Goal: Find contact information: Obtain details needed to contact an individual or organization

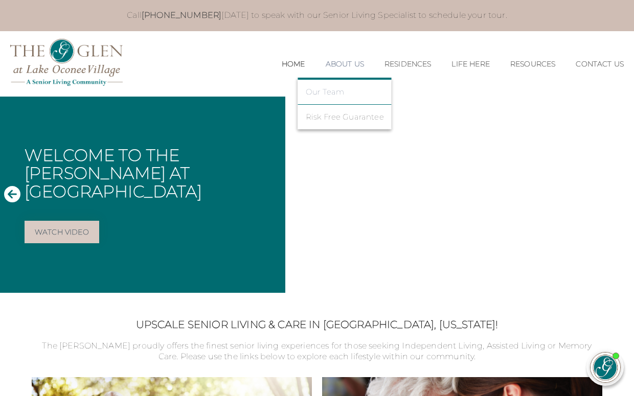
click at [322, 90] on link "Our Team" at bounding box center [345, 91] width 78 height 9
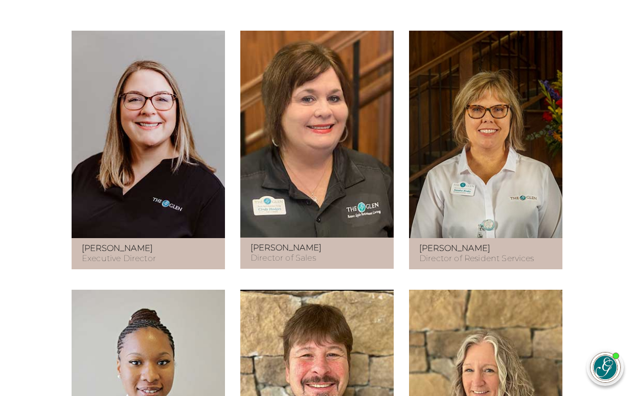
scroll to position [598, 0]
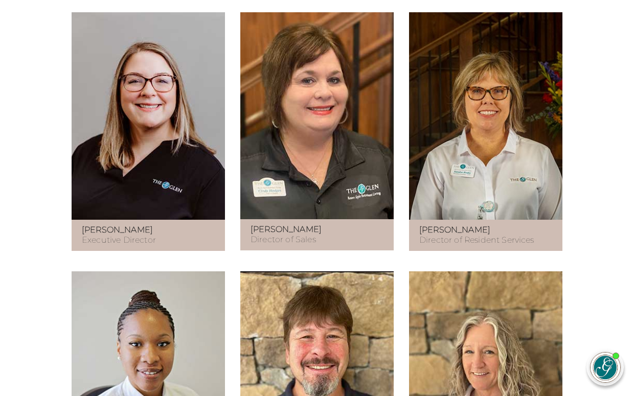
click at [463, 230] on div "Sandra Brake Director of Resident Services" at bounding box center [485, 236] width 153 height 32
click at [483, 178] on figure at bounding box center [485, 116] width 153 height 208
click at [464, 243] on p "Sandra Brake Director of Resident Services" at bounding box center [485, 235] width 133 height 21
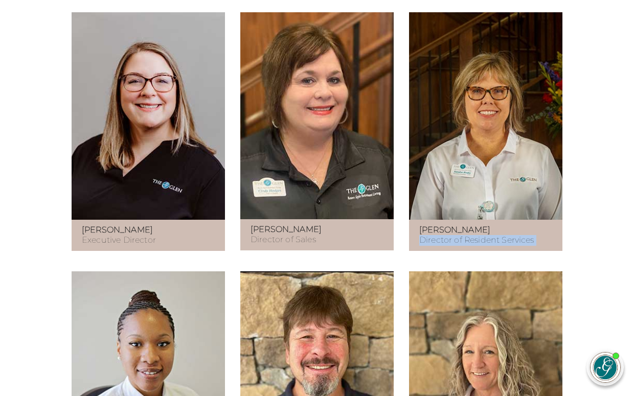
click at [464, 243] on p "Sandra Brake Director of Resident Services" at bounding box center [485, 235] width 133 height 21
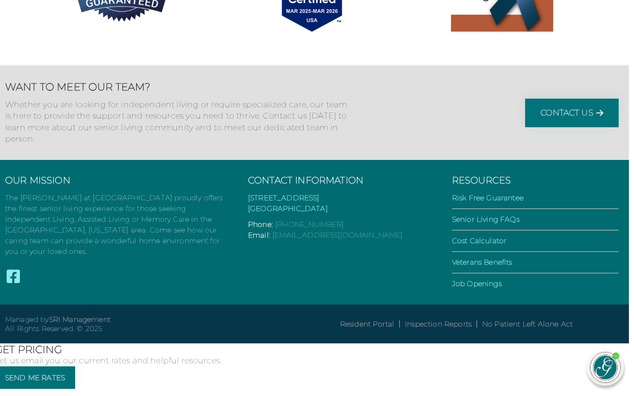
scroll to position [1919, 5]
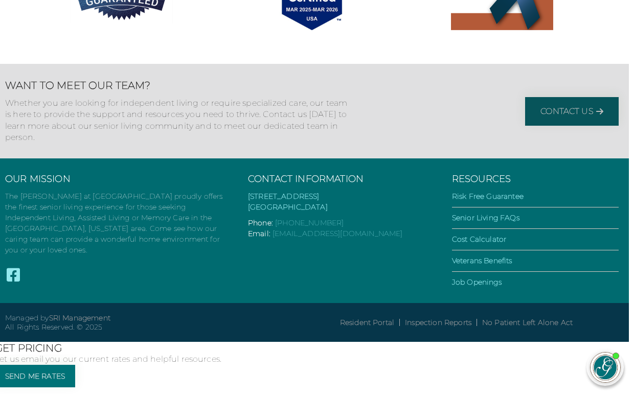
click at [553, 126] on link "Contact Us" at bounding box center [572, 111] width 94 height 29
